Goal: Use online tool/utility: Utilize a website feature to perform a specific function

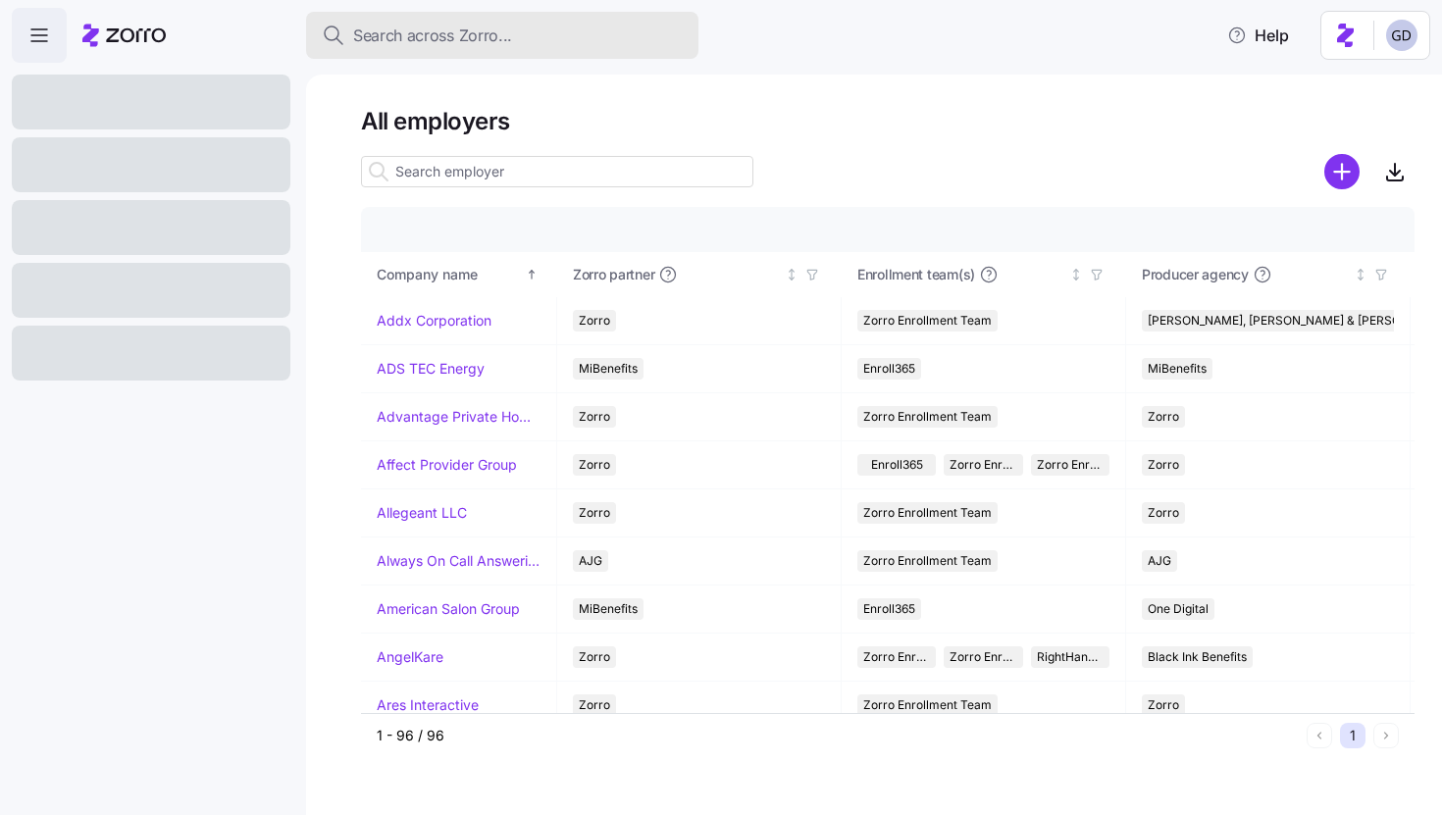
click at [429, 44] on span "Search across Zorro..." at bounding box center [432, 36] width 159 height 25
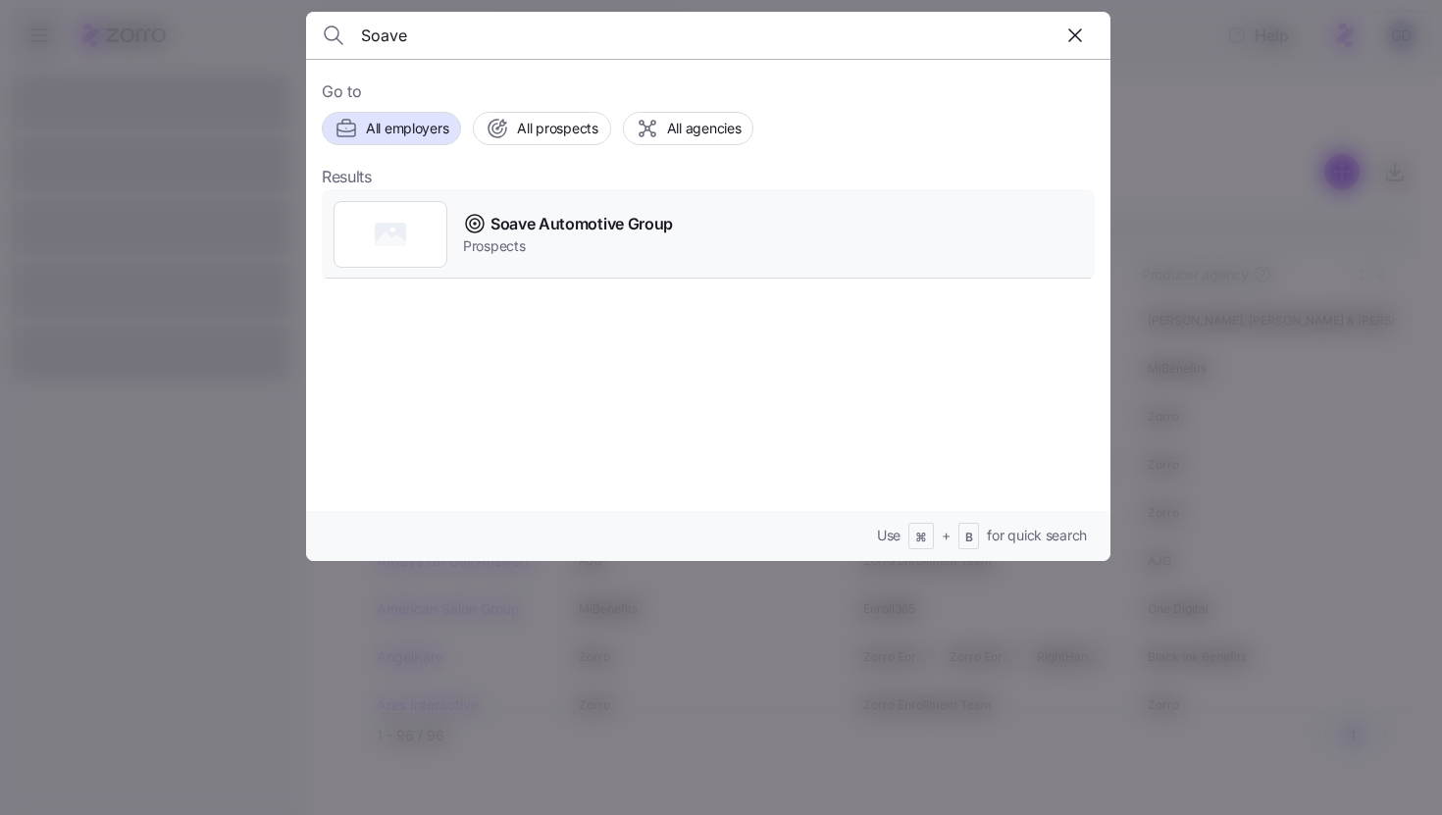
type input "Soave"
click at [578, 227] on span "Soave Automotive Group" at bounding box center [581, 224] width 182 height 25
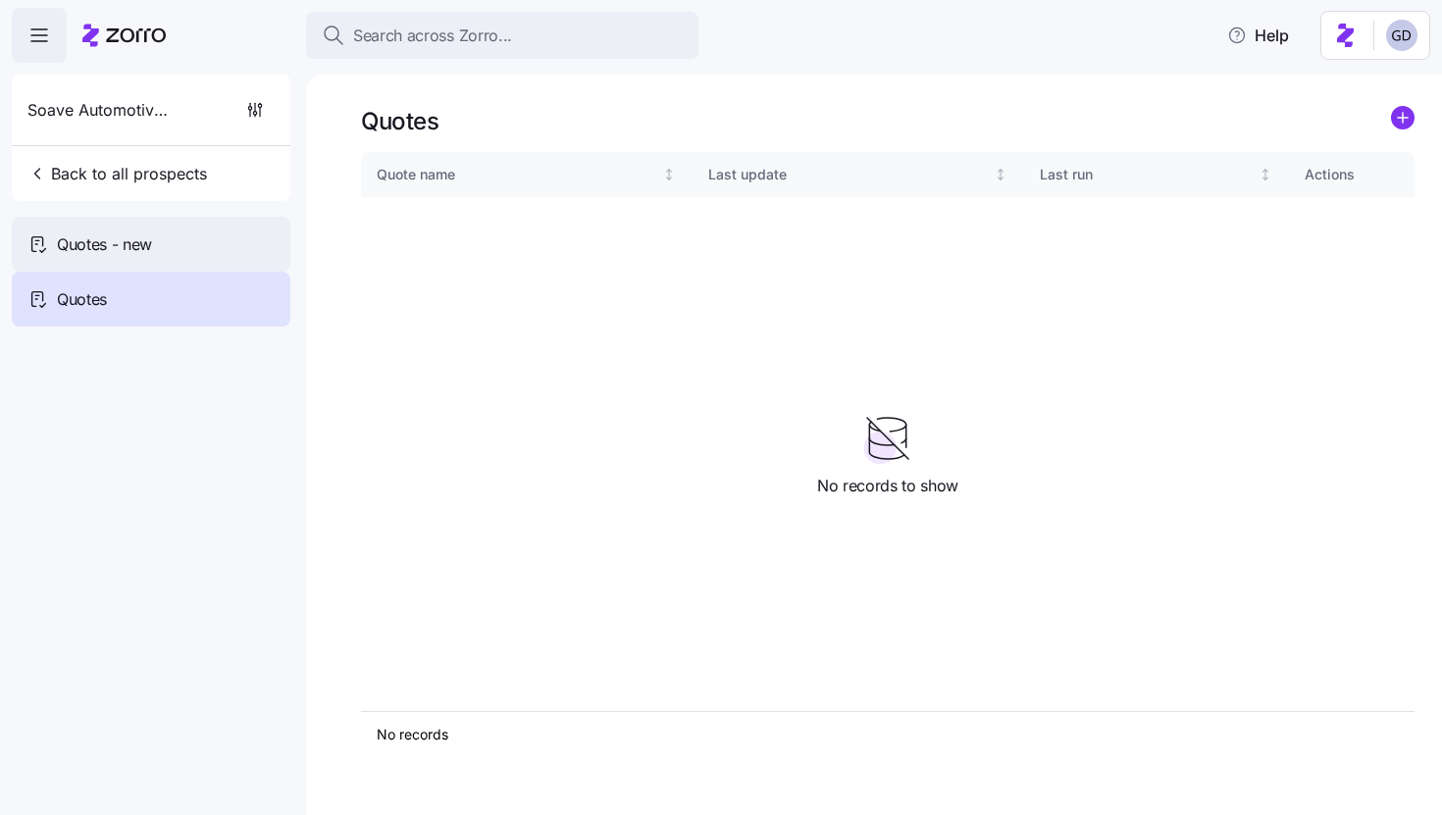
click at [193, 236] on div "Quotes - new" at bounding box center [151, 244] width 279 height 55
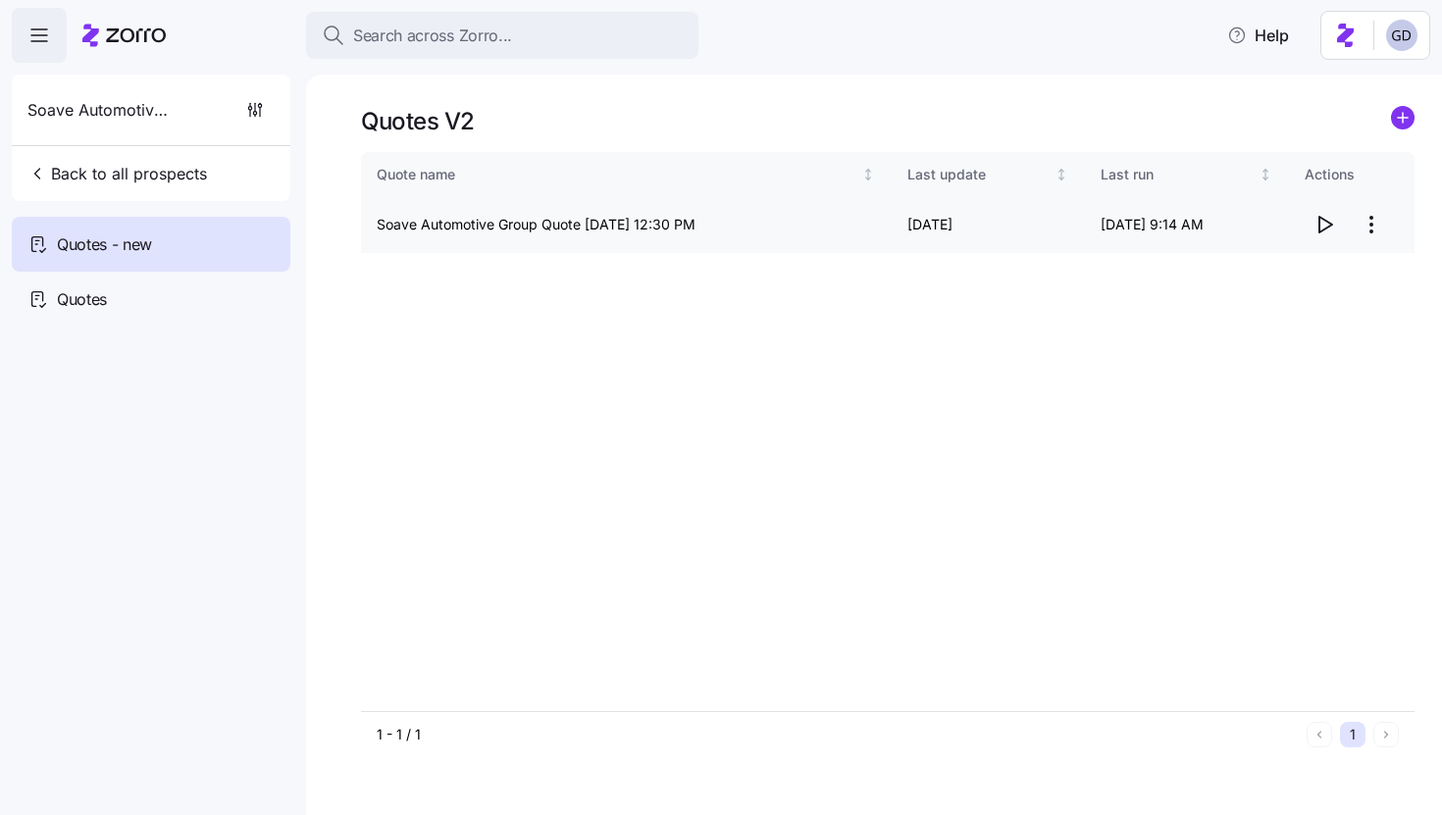
click at [1330, 231] on icon "button" at bounding box center [1324, 225] width 24 height 24
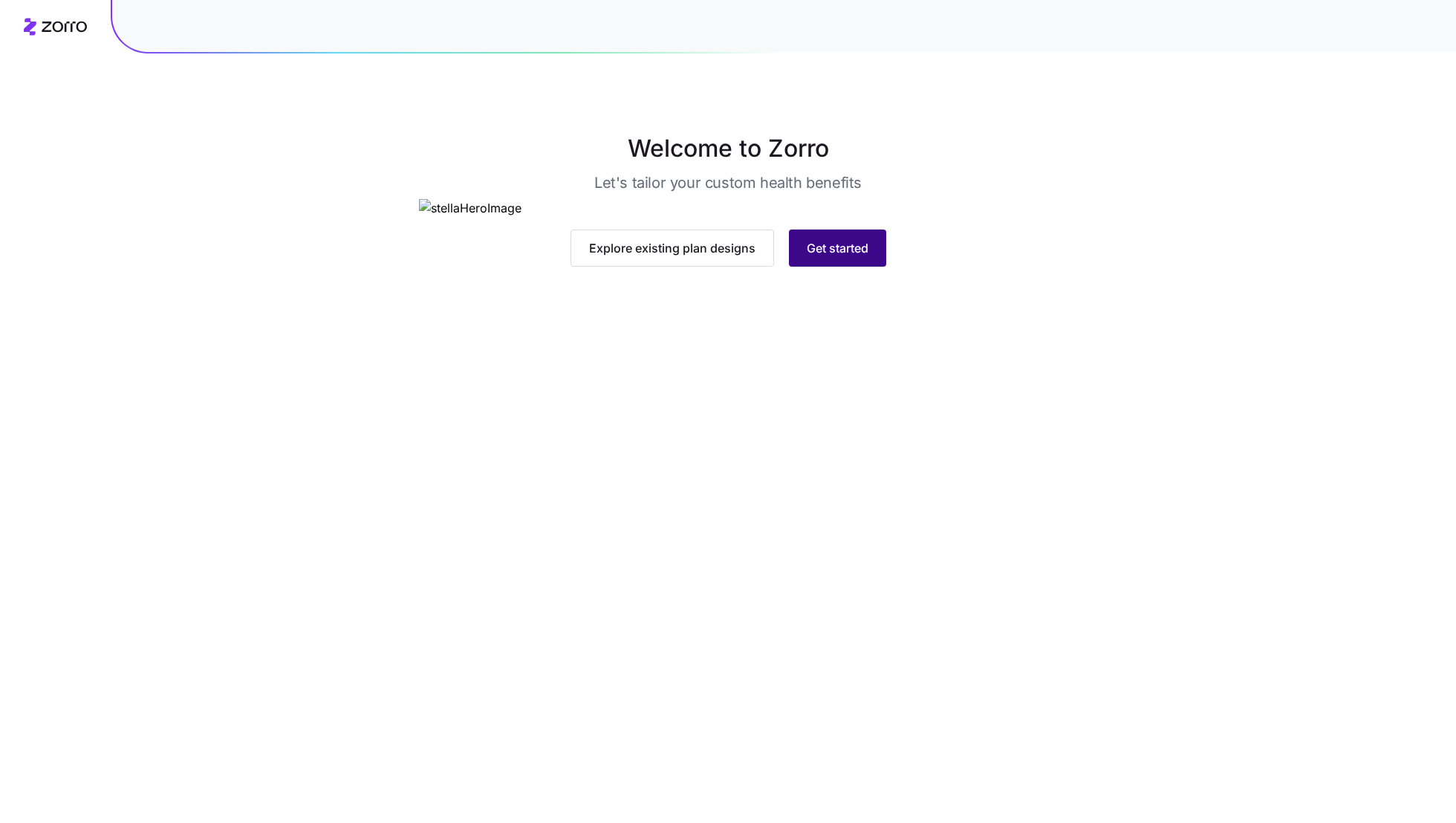
click at [836, 267] on button "Get started" at bounding box center [837, 248] width 97 height 37
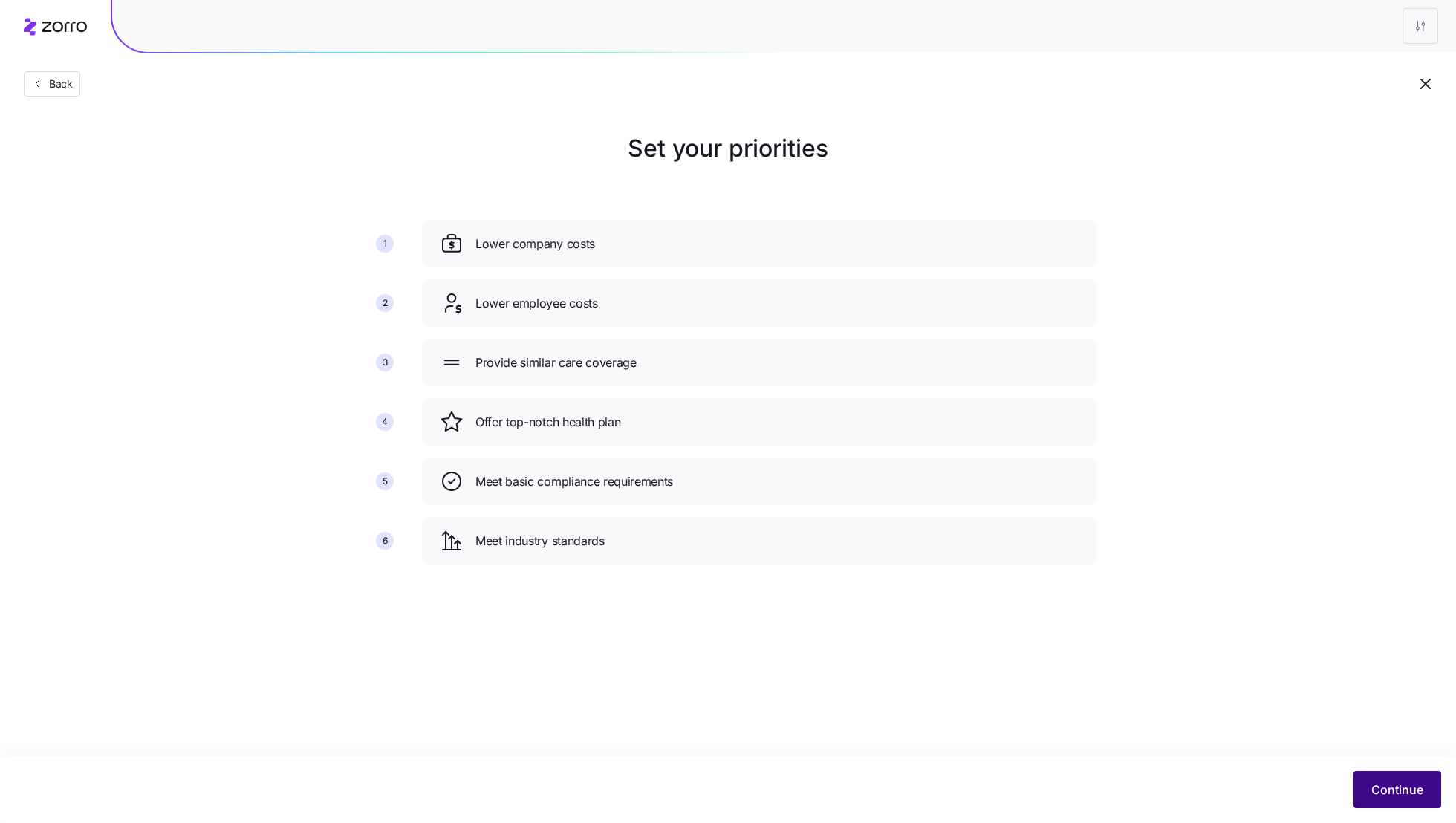
click at [1415, 797] on span "Continue" at bounding box center [1397, 790] width 52 height 18
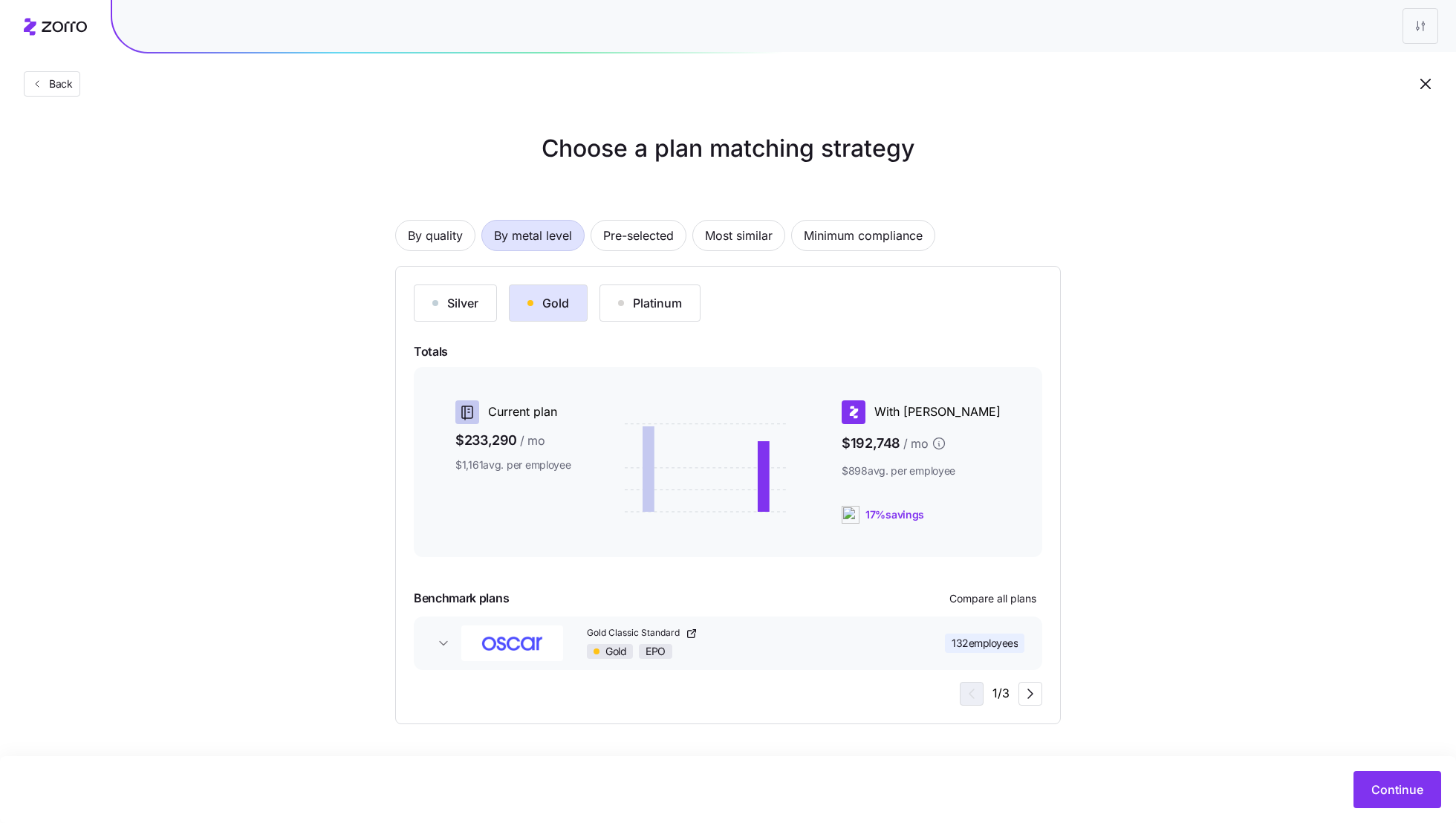
click at [1001, 585] on div "Silver Gold Platinum Totals Current plan $233,290 / mo $1,161 avg. per employee…" at bounding box center [728, 495] width 628 height 421
click at [999, 597] on span "Compare all plans" at bounding box center [993, 599] width 87 height 15
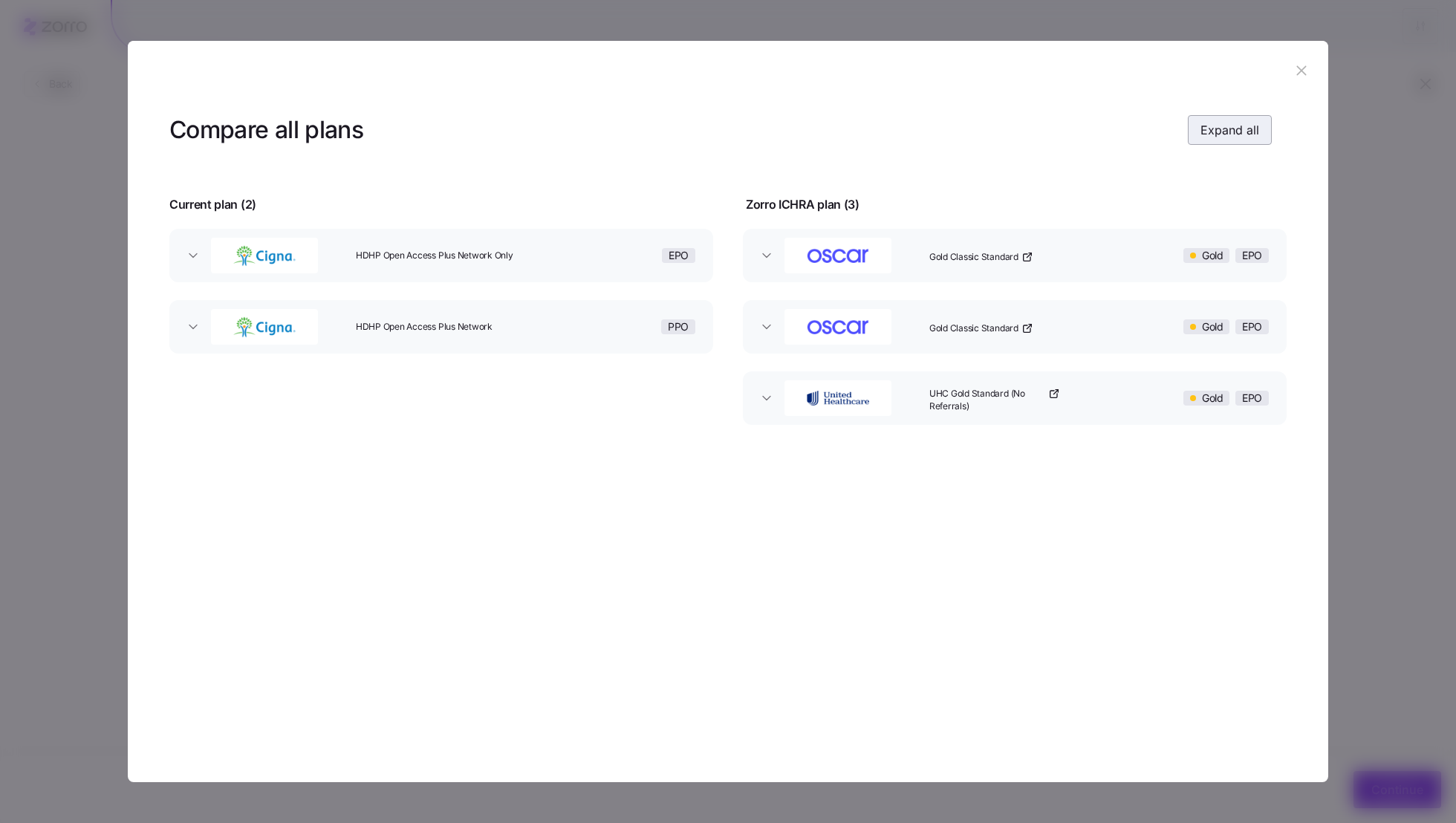
click at [1226, 133] on span "Expand all" at bounding box center [1229, 130] width 58 height 18
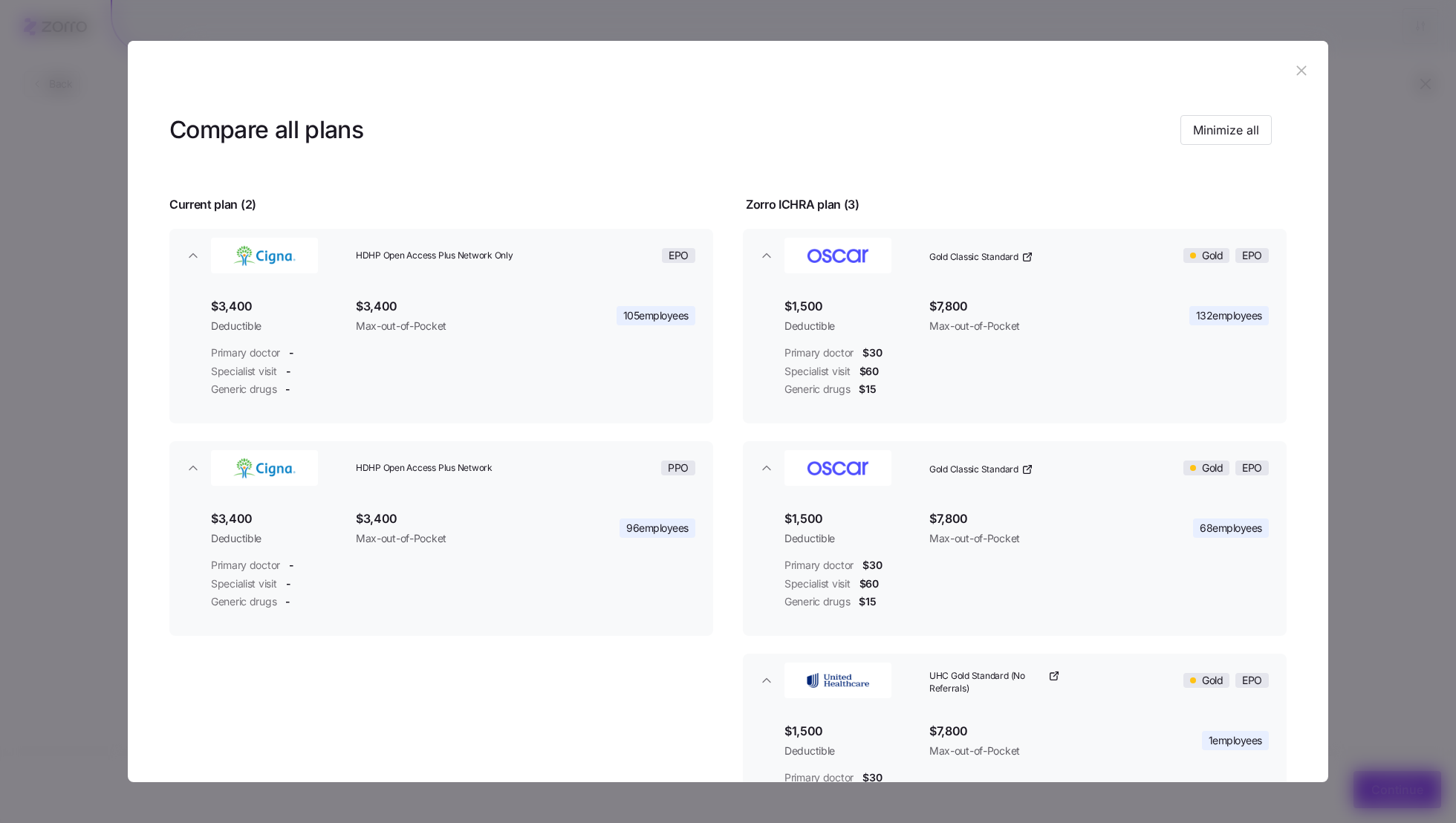
scroll to position [158, 0]
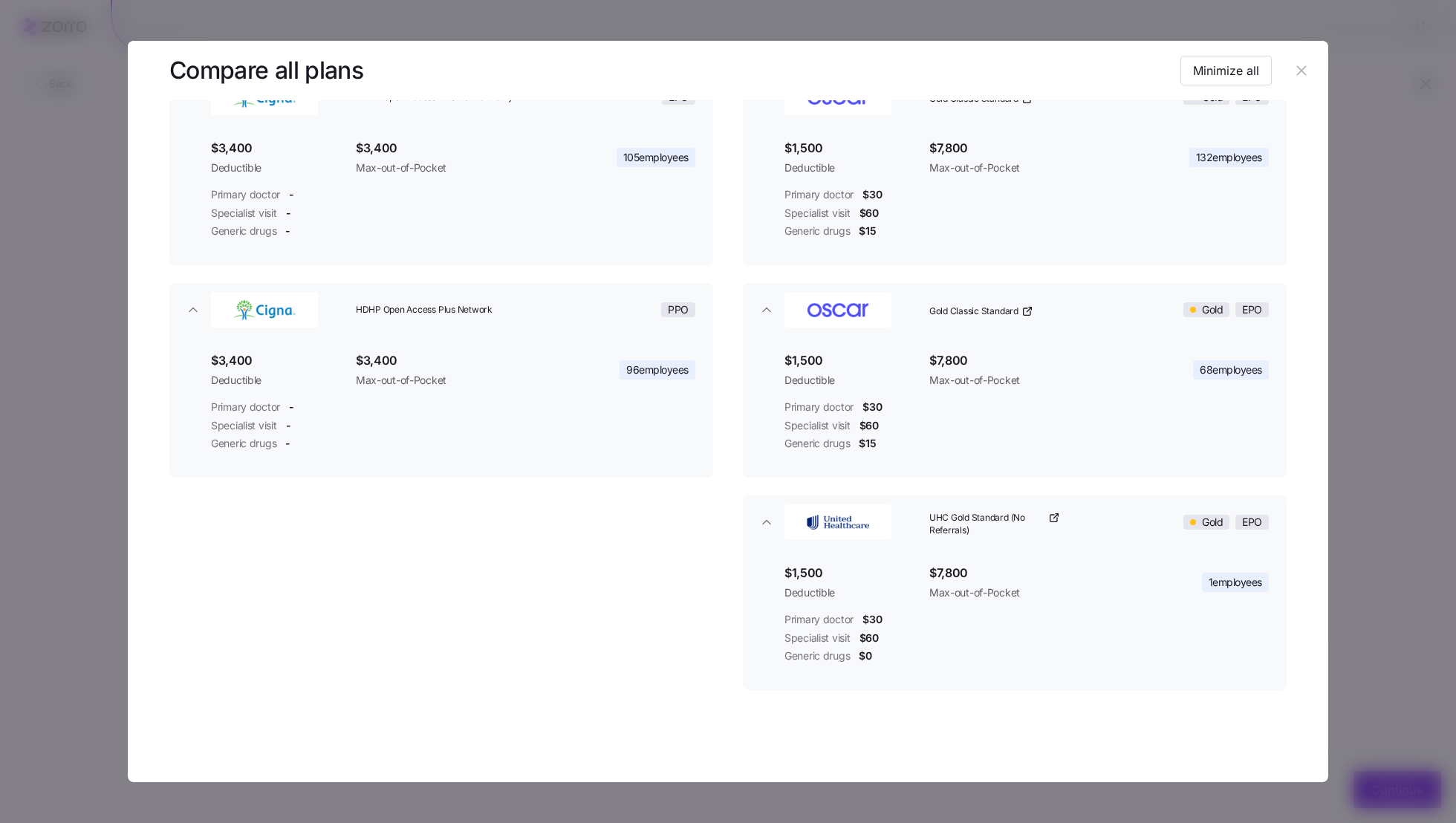
click at [1410, 478] on div at bounding box center [728, 411] width 1456 height 823
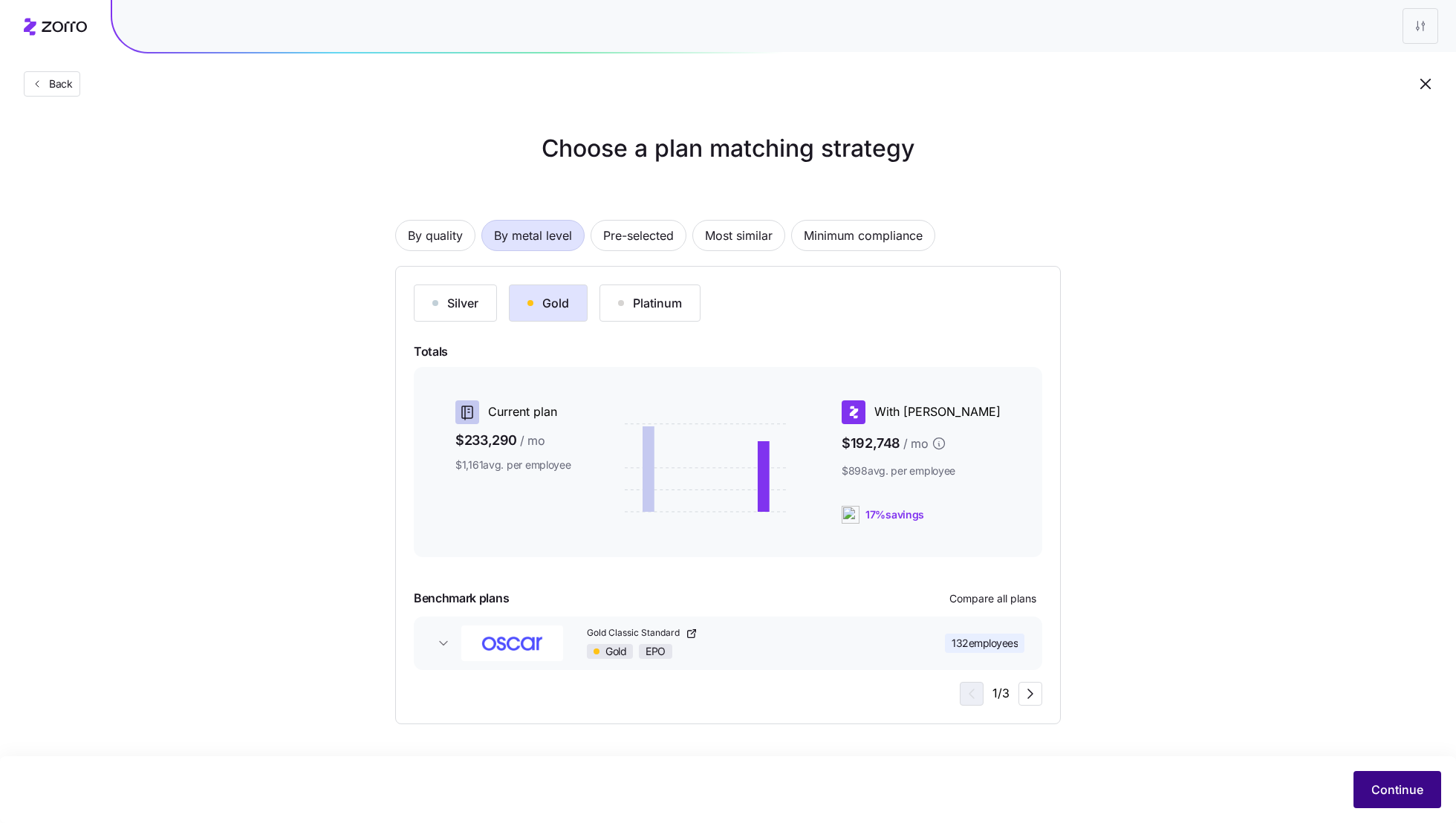
click at [1373, 772] on button "Continue" at bounding box center [1397, 789] width 88 height 37
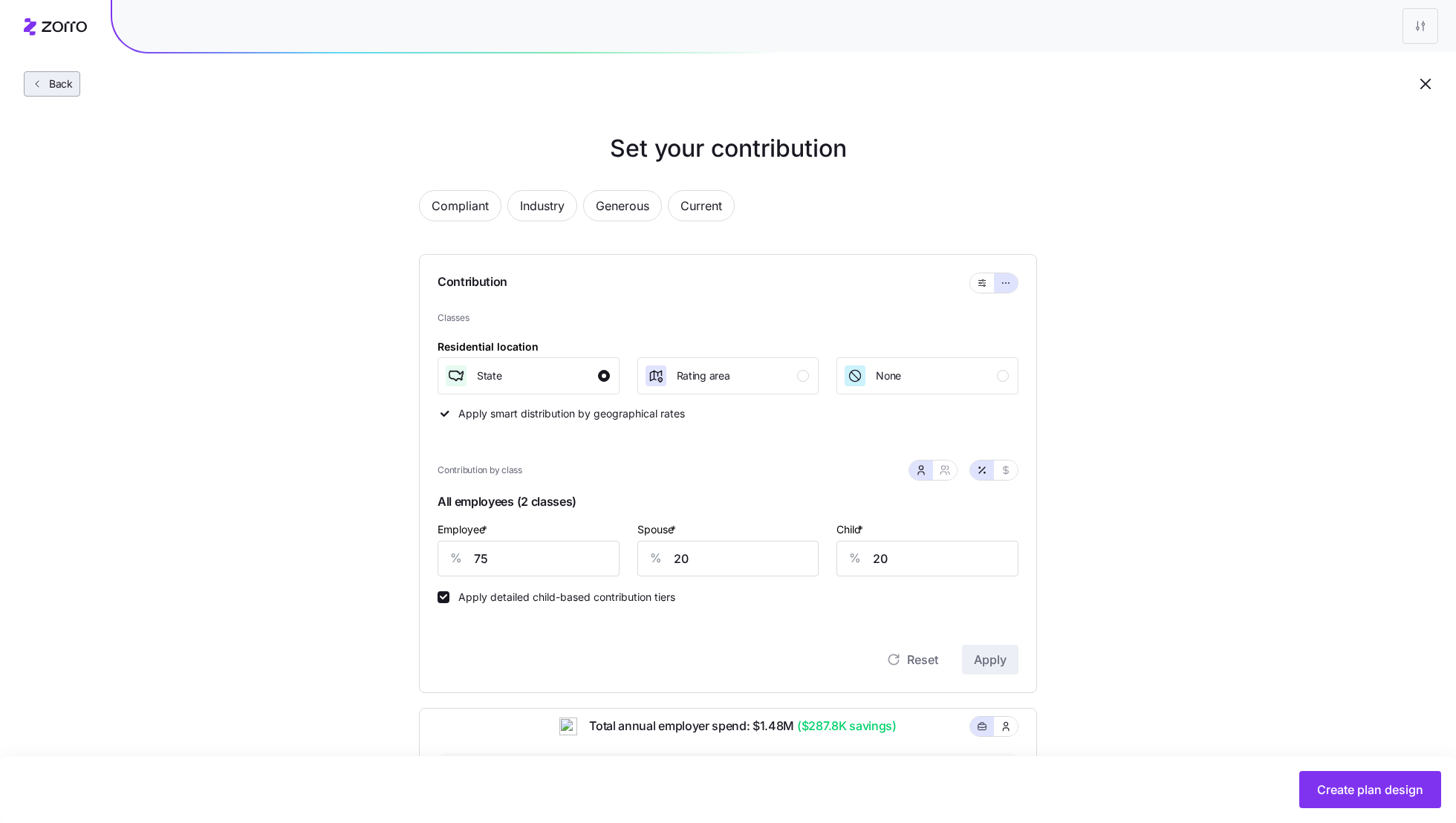
click at [49, 77] on span "Back" at bounding box center [58, 84] width 30 height 15
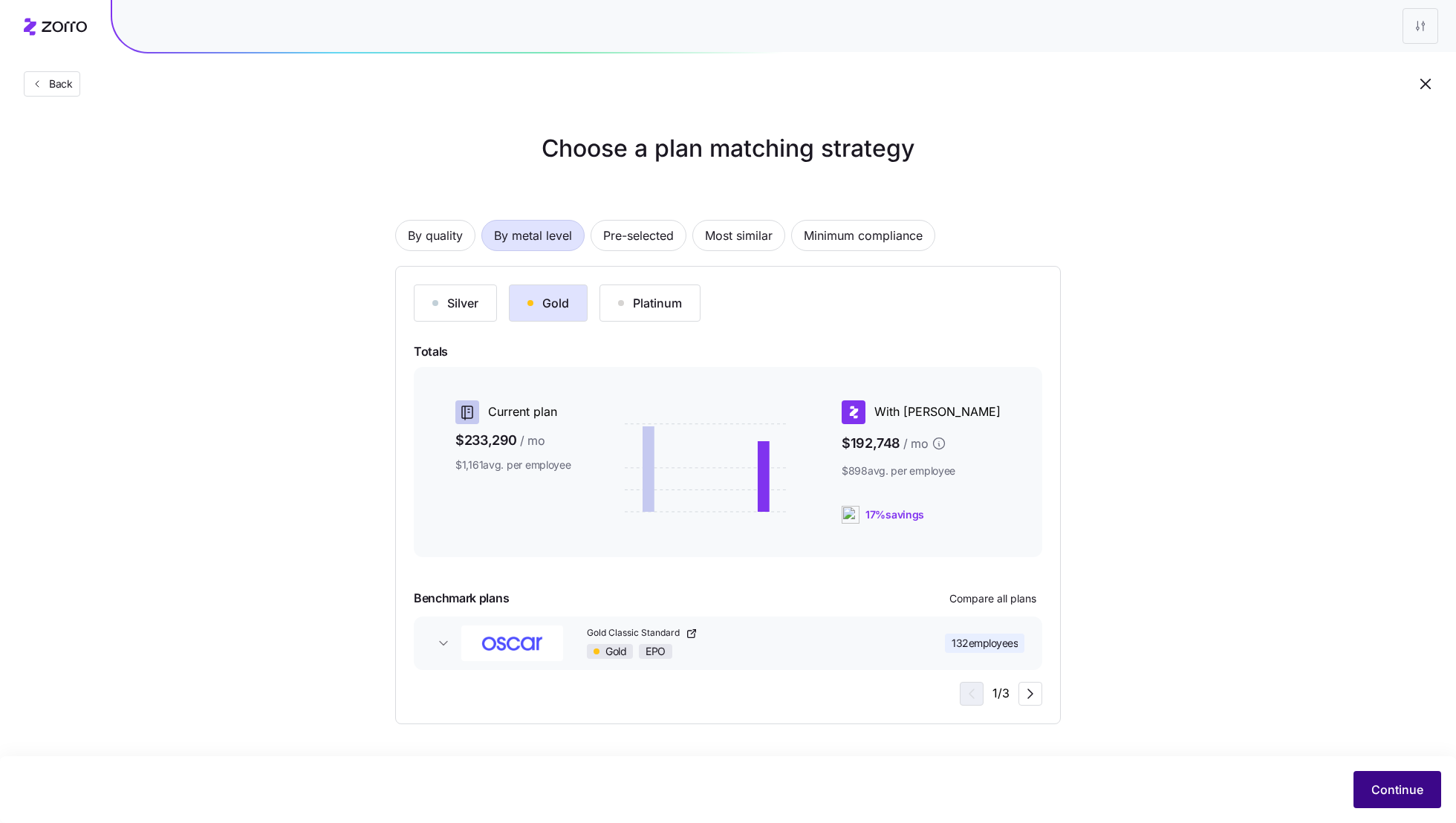
click at [1402, 784] on span "Continue" at bounding box center [1397, 790] width 52 height 18
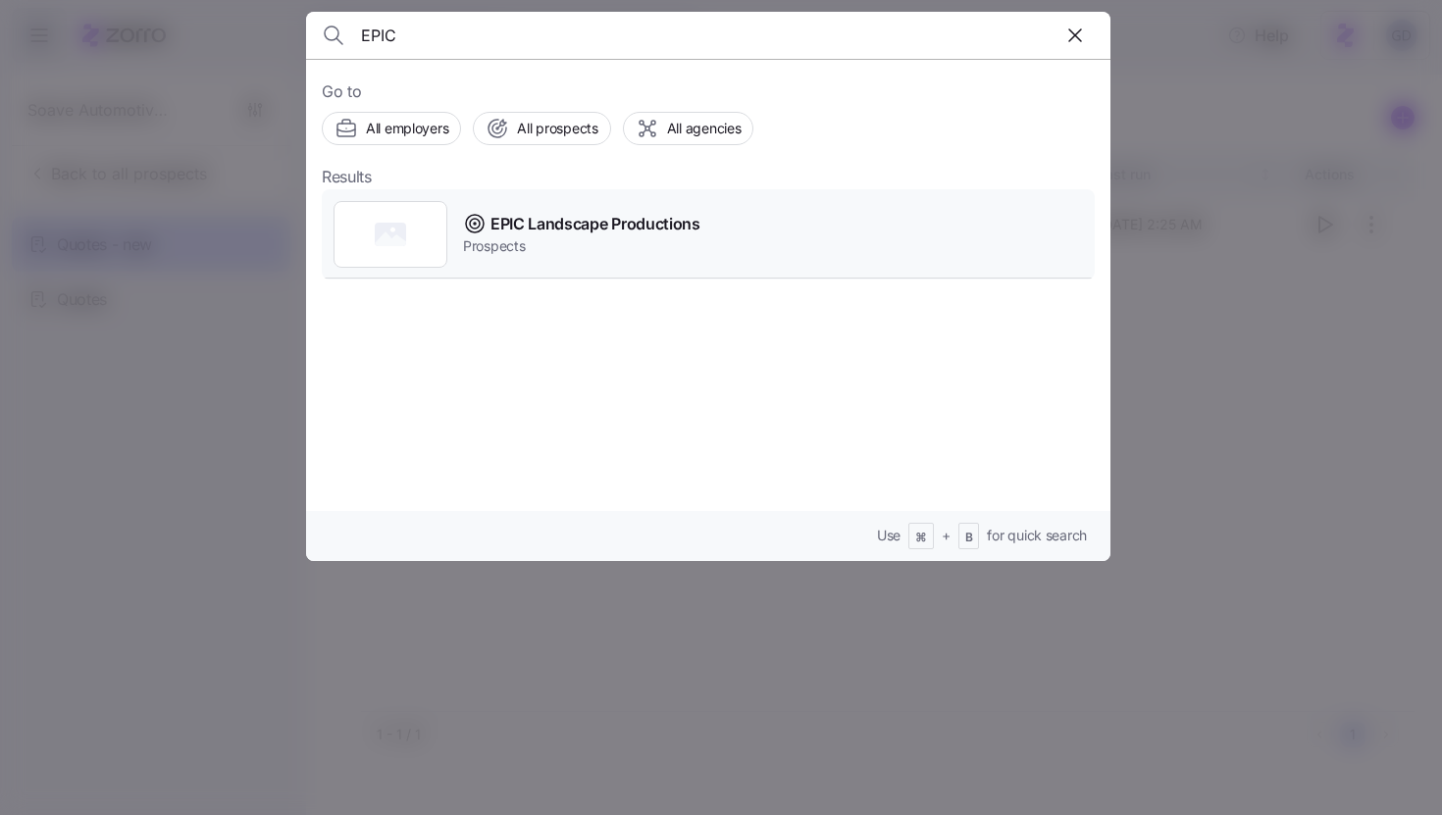
type input "EPIC"
click at [570, 236] on span "Prospects" at bounding box center [581, 246] width 237 height 20
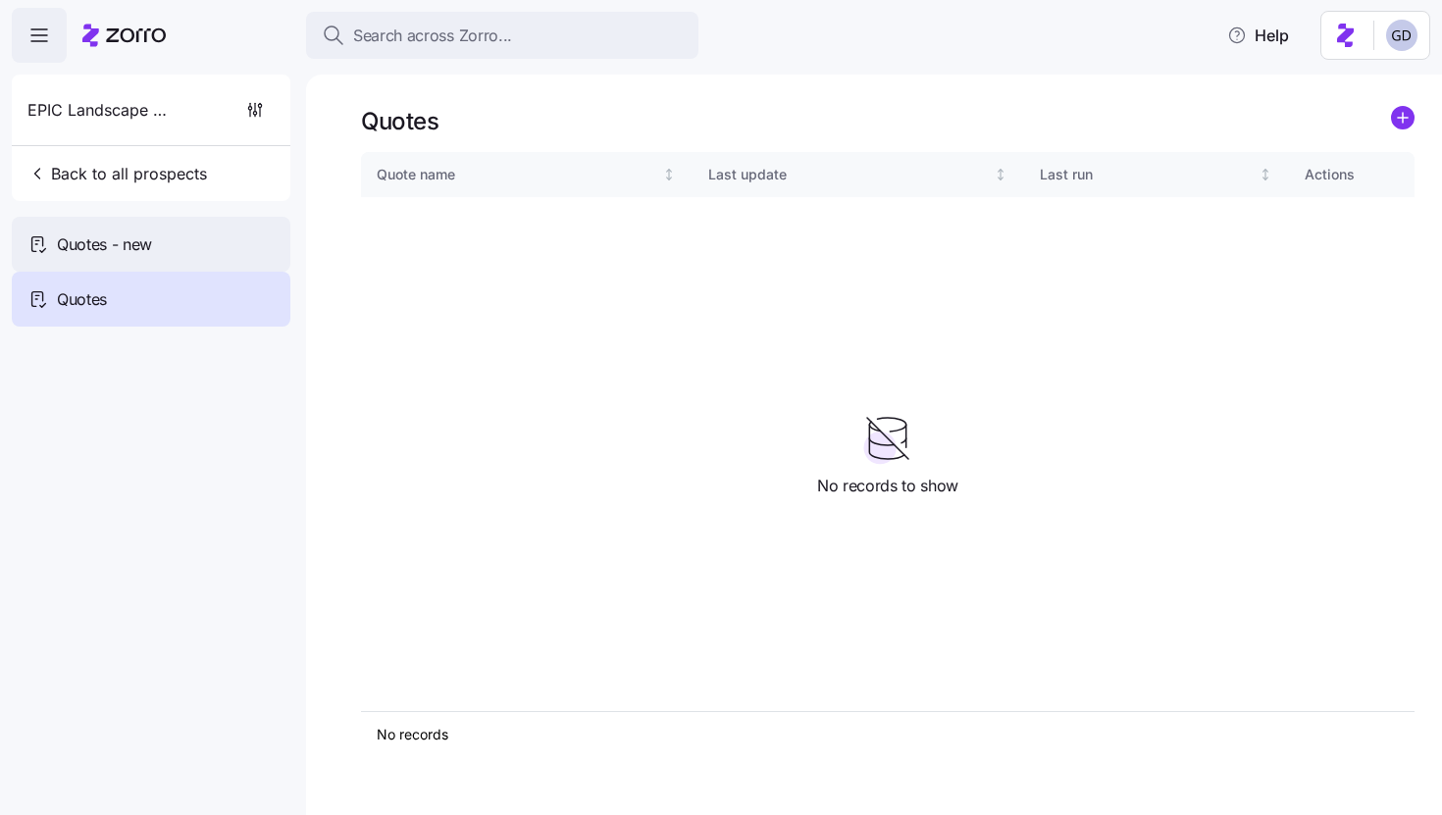
click at [153, 263] on div "Quotes - new" at bounding box center [151, 244] width 279 height 55
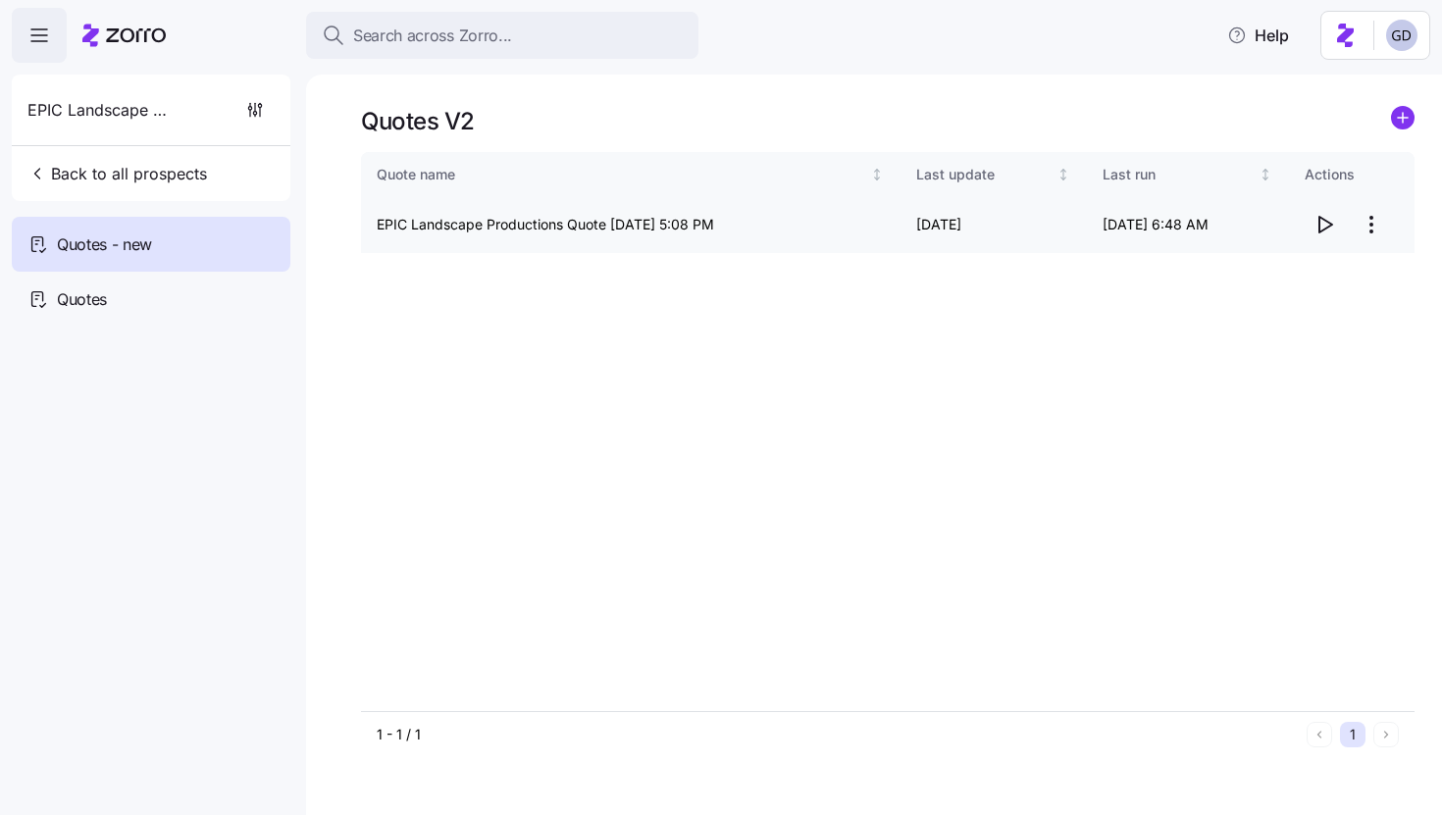
click at [1324, 227] on icon "button" at bounding box center [1324, 225] width 24 height 24
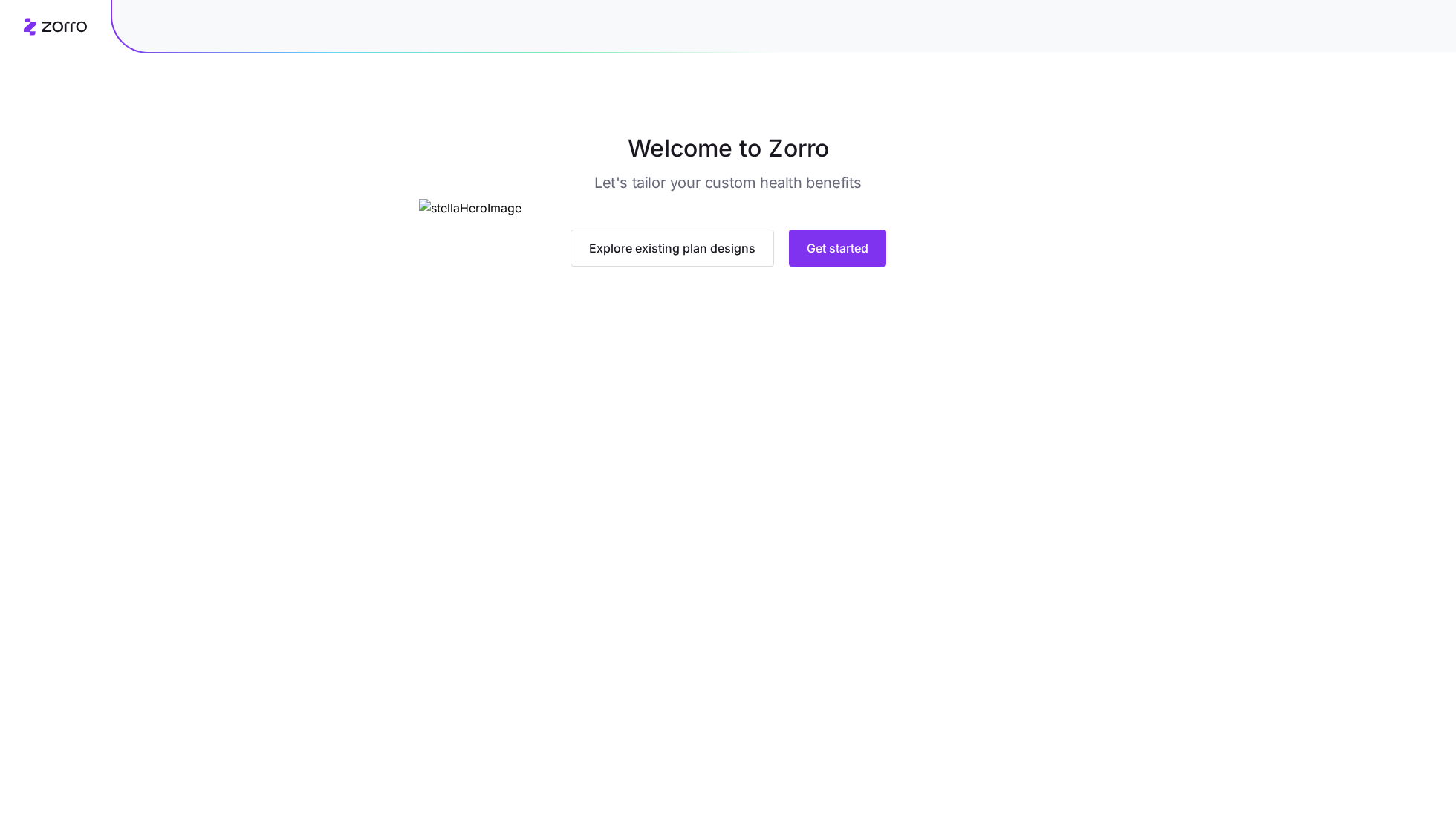
click at [827, 217] on img at bounding box center [728, 208] width 619 height 19
click at [827, 267] on button "Get started" at bounding box center [837, 248] width 97 height 37
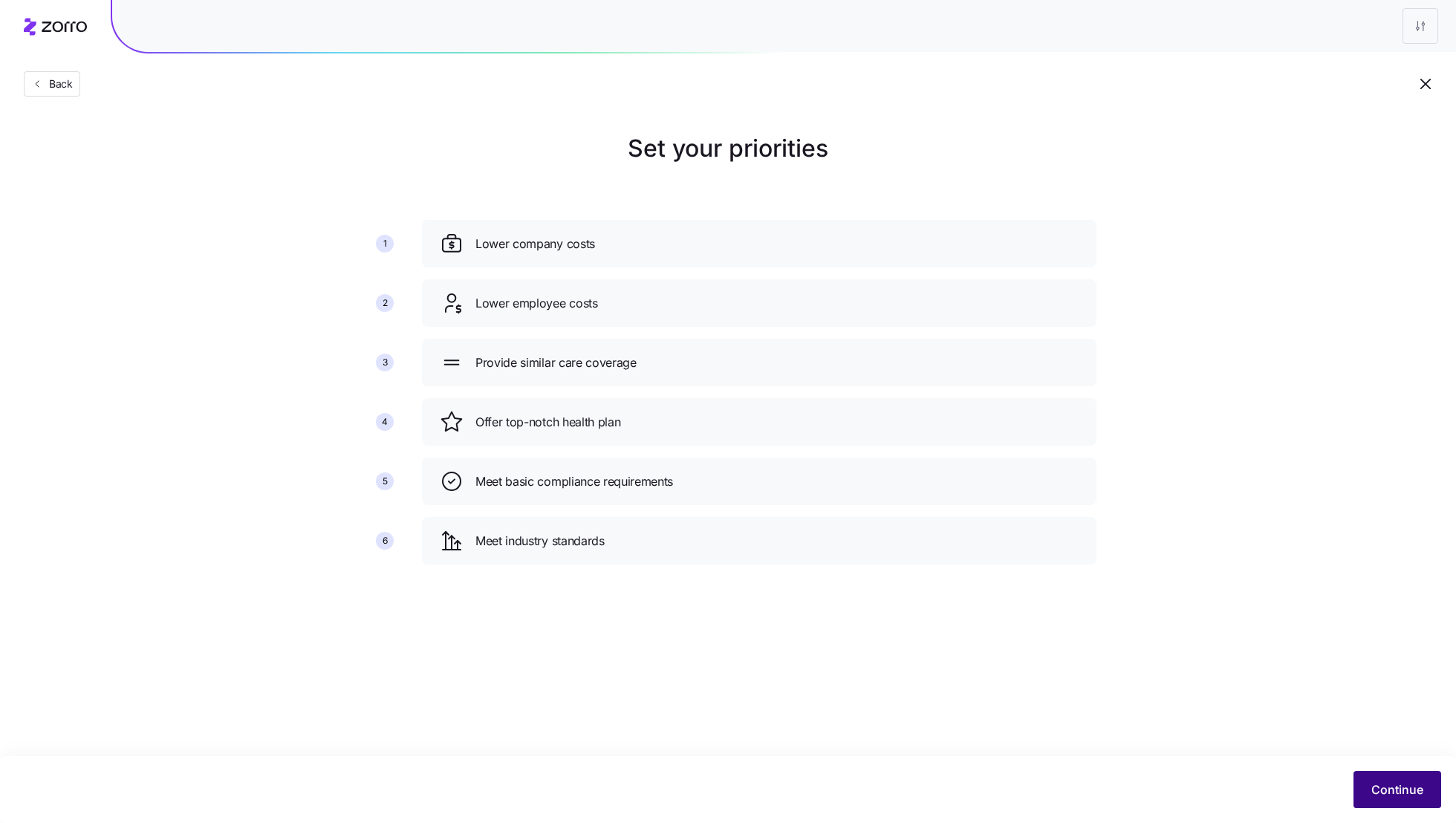
click at [1380, 778] on button "Continue" at bounding box center [1397, 789] width 88 height 37
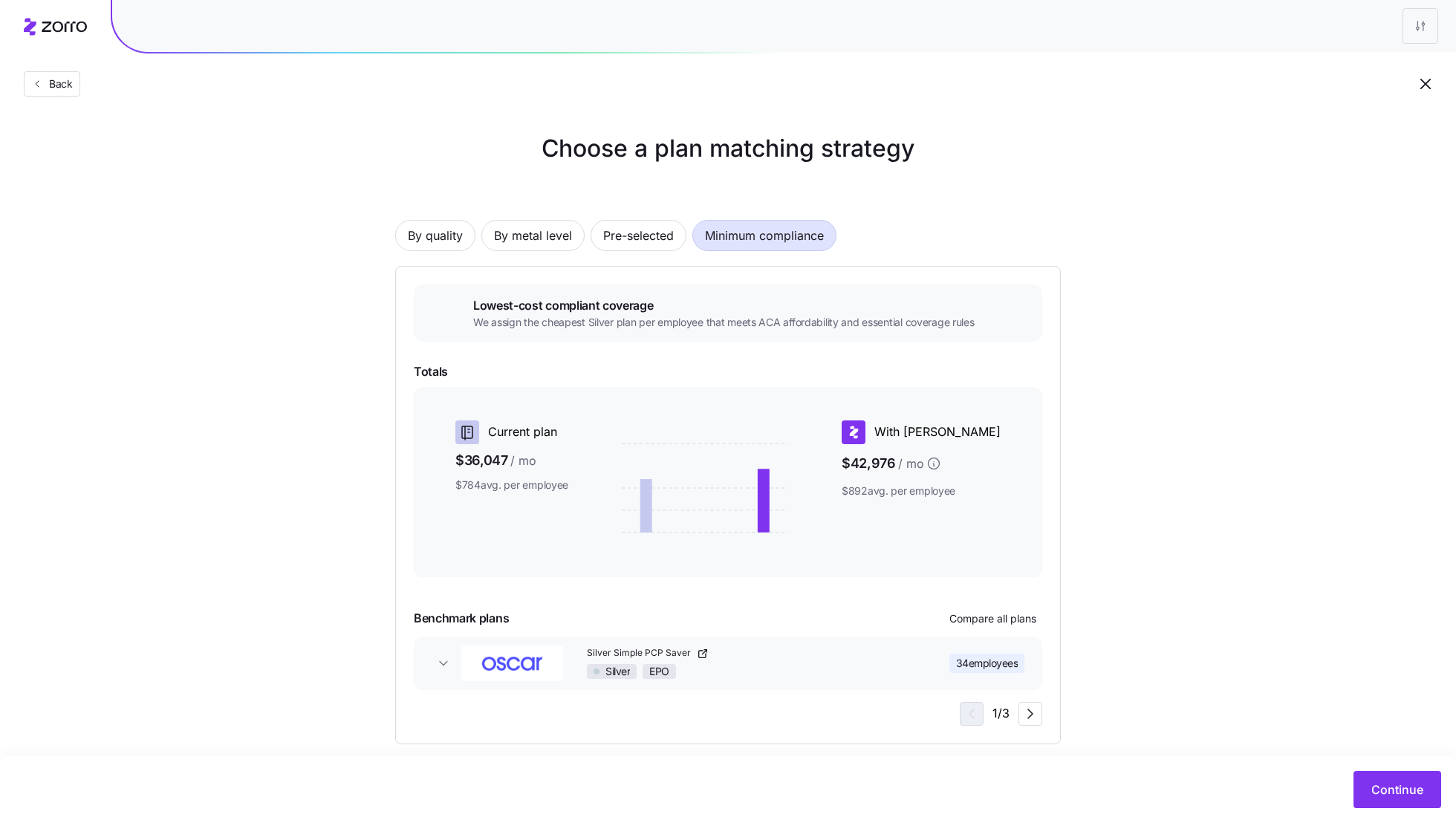
scroll to position [16, 0]
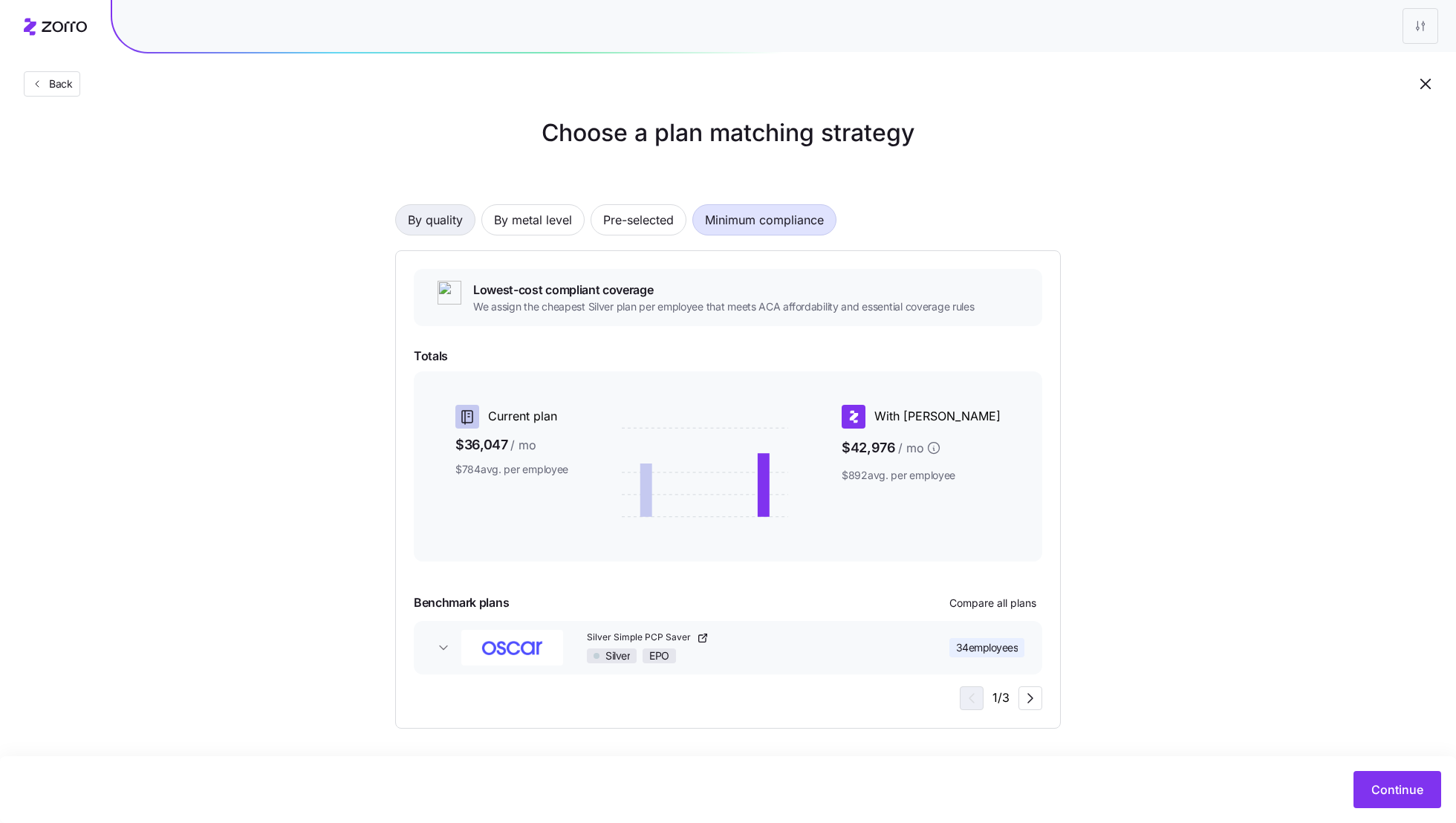
click at [457, 226] on span "By quality" at bounding box center [435, 220] width 55 height 30
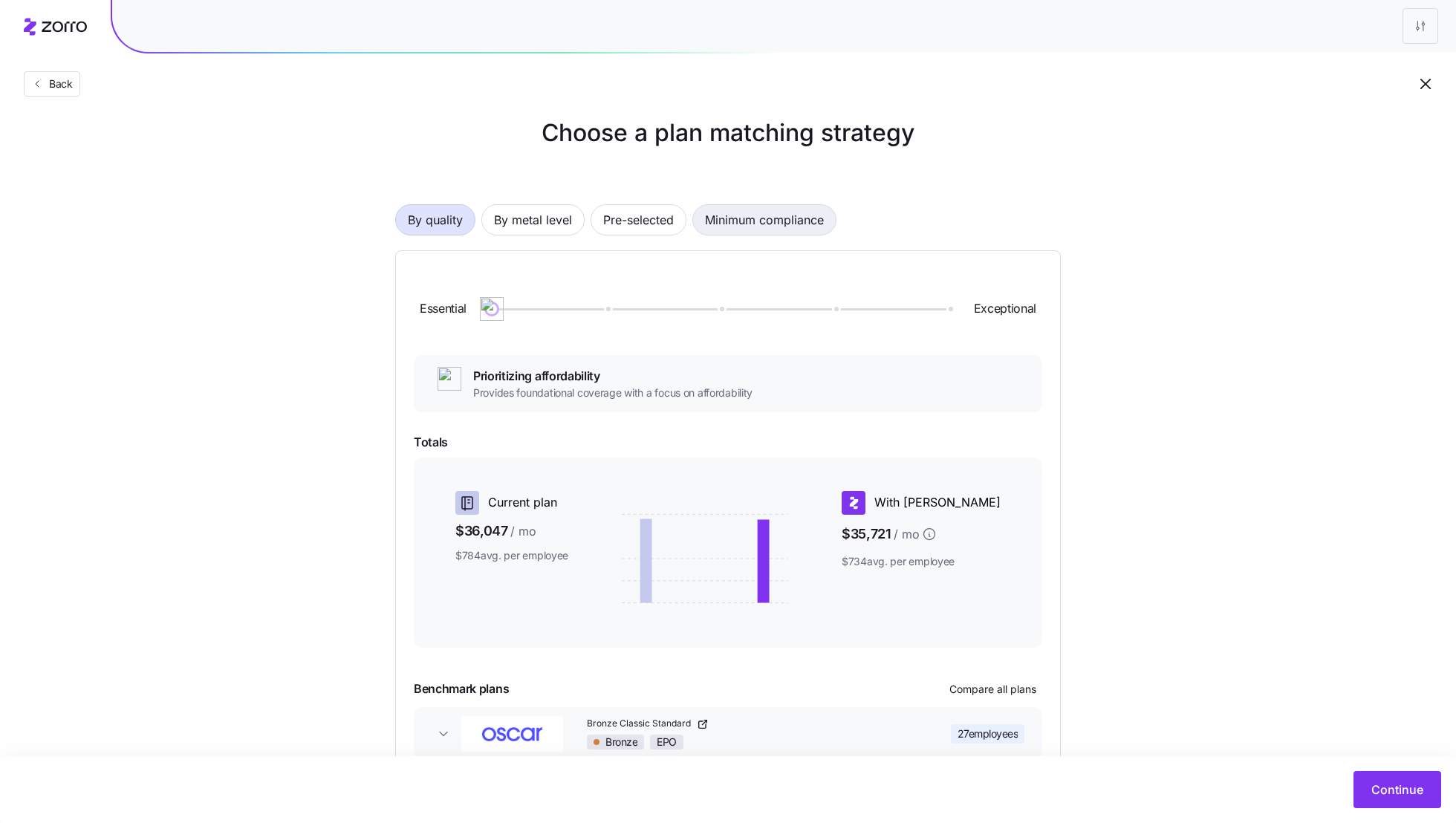
click at [762, 218] on span "Minimum compliance" at bounding box center [764, 220] width 119 height 30
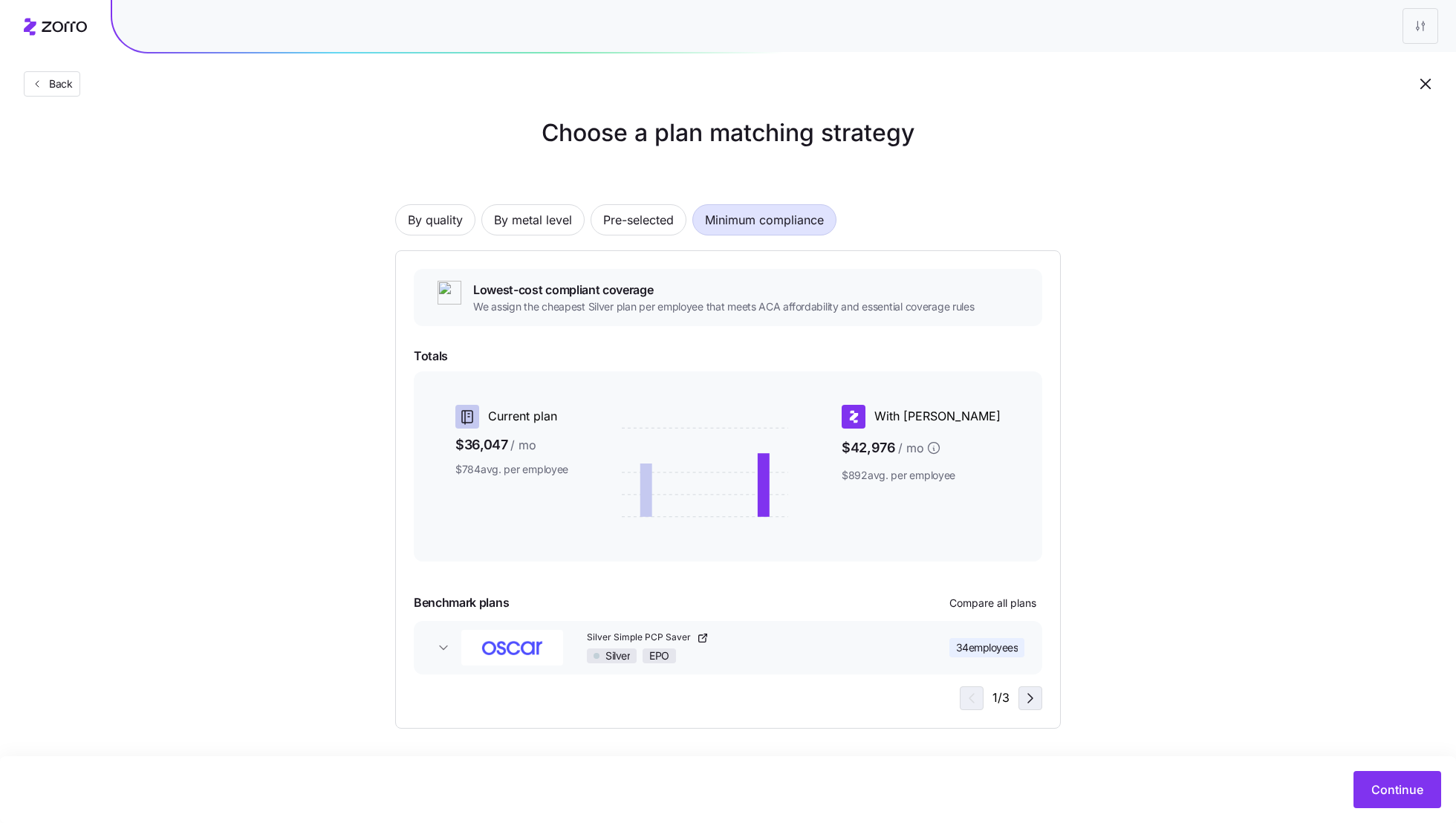
click at [1031, 697] on icon "button" at bounding box center [1030, 698] width 18 height 18
click at [1398, 795] on span "Continue" at bounding box center [1397, 790] width 52 height 18
